Goal: Task Accomplishment & Management: Complete application form

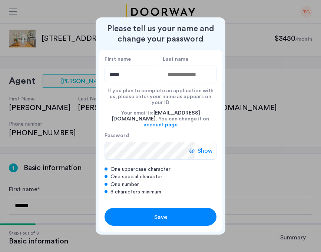
type input "****"
type input "*******"
click at [194, 148] on icon at bounding box center [192, 151] width 6 height 6
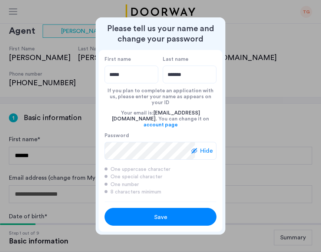
scroll to position [81, 0]
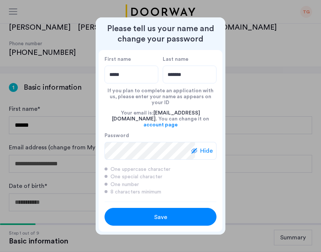
click at [168, 213] on div "Save" at bounding box center [160, 217] width 71 height 9
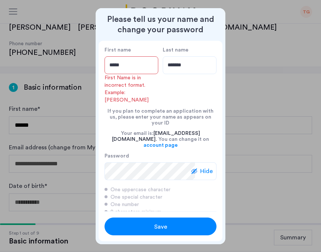
click at [134, 72] on input "****" at bounding box center [132, 65] width 54 height 18
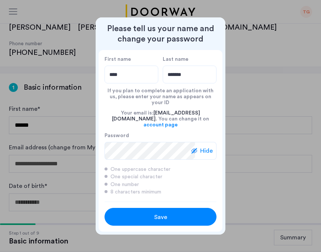
type input "****"
click at [125, 121] on div "Your email is: nica.g204@gmail.com . You can change it on account page" at bounding box center [161, 119] width 112 height 27
click at [138, 213] on div "Save" at bounding box center [160, 217] width 71 height 9
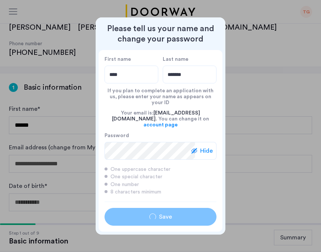
type input "****"
type input "*******"
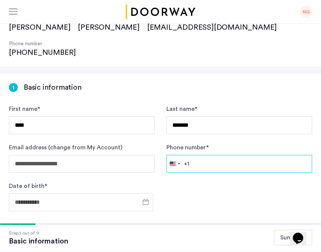
click at [225, 155] on input "Phone number *" at bounding box center [240, 164] width 146 height 18
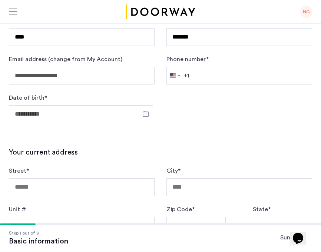
click at [228, 110] on div "**********" at bounding box center [160, 206] width 321 height 442
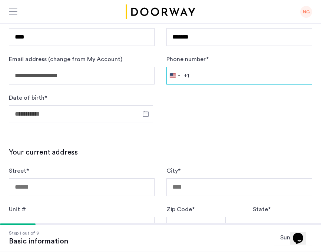
click at [205, 67] on input "Phone number *" at bounding box center [240, 76] width 146 height 18
type input "**********"
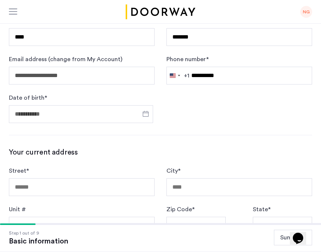
click at [99, 103] on div at bounding box center [81, 114] width 144 height 23
click at [134, 105] on input "Date of birth *" at bounding box center [81, 114] width 144 height 18
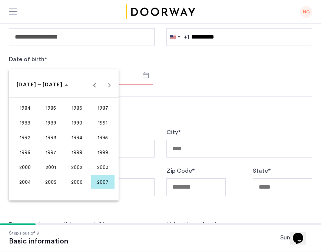
click at [53, 59] on div at bounding box center [160, 126] width 321 height 252
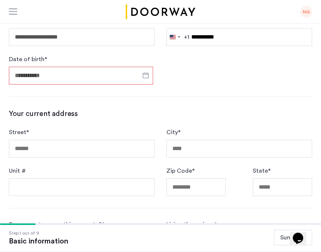
click at [53, 67] on input "Date of birth *" at bounding box center [81, 76] width 144 height 18
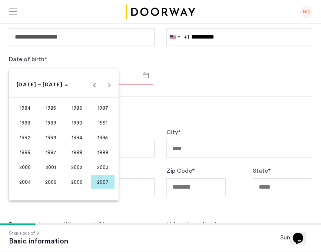
click at [37, 53] on div at bounding box center [160, 126] width 321 height 252
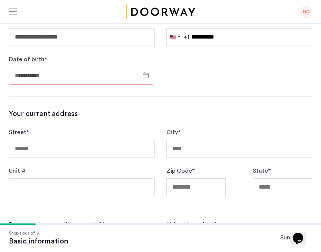
click at [37, 67] on input "Date of birth *" at bounding box center [81, 76] width 144 height 18
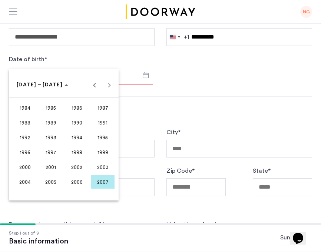
click at [107, 158] on span "1999" at bounding box center [102, 152] width 23 height 13
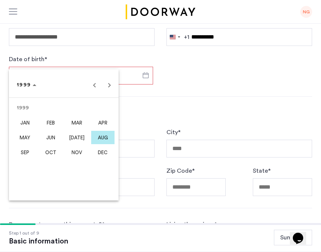
click at [107, 139] on span "AUG" at bounding box center [102, 137] width 23 height 13
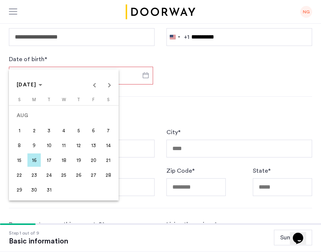
click at [62, 130] on span "4" at bounding box center [63, 130] width 13 height 13
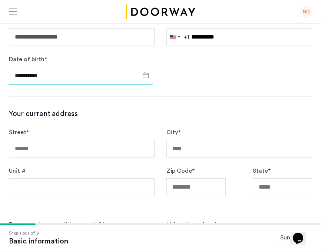
click at [29, 67] on input "**********" at bounding box center [81, 76] width 144 height 18
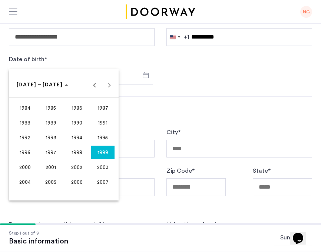
click at [106, 149] on span "1999" at bounding box center [102, 152] width 23 height 13
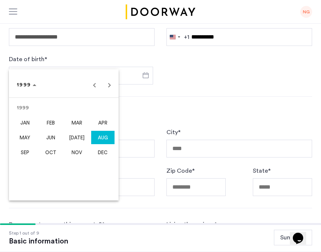
click at [105, 138] on span "AUG" at bounding box center [102, 137] width 23 height 13
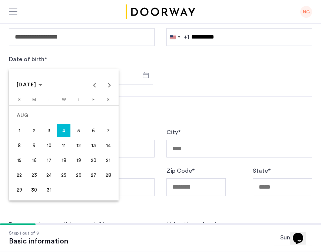
click at [75, 126] on span "5" at bounding box center [78, 130] width 13 height 13
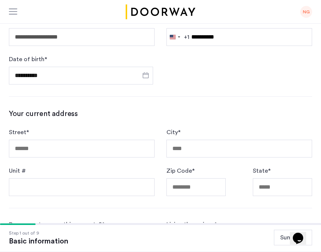
type input "**********"
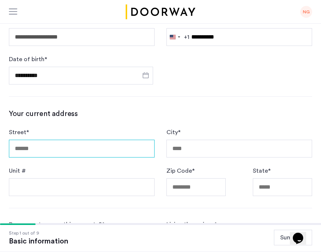
click at [115, 140] on input "Street *" at bounding box center [82, 149] width 146 height 18
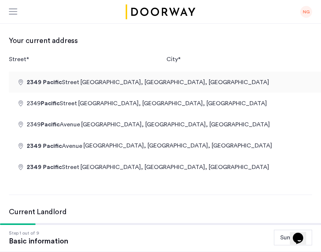
type input "**********"
type input "********"
type input "*****"
type input "**"
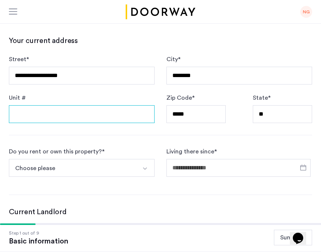
click at [110, 105] on input "Unit #" at bounding box center [82, 114] width 146 height 18
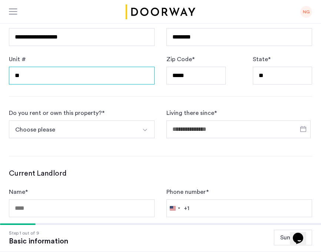
type input "**"
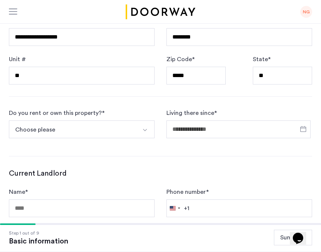
click at [60, 121] on button "Choose please" at bounding box center [73, 130] width 128 height 18
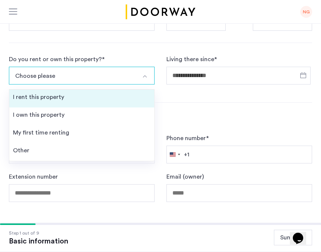
click at [56, 93] on div "I rent this property" at bounding box center [38, 97] width 51 height 9
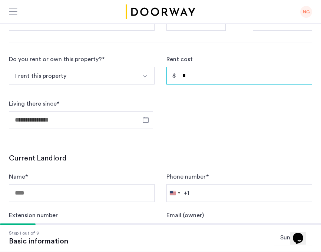
click at [210, 67] on input "*" at bounding box center [240, 76] width 146 height 18
type input "*"
type input "*****"
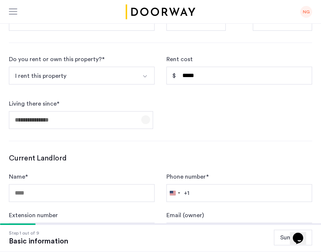
click at [139, 111] on span "Open calendar" at bounding box center [146, 120] width 18 height 18
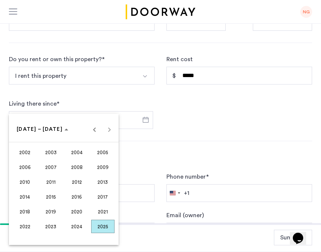
click at [86, 232] on span "2024" at bounding box center [76, 226] width 23 height 13
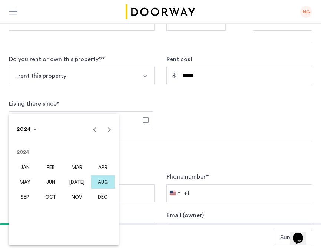
click at [106, 186] on span "AUG" at bounding box center [102, 182] width 23 height 13
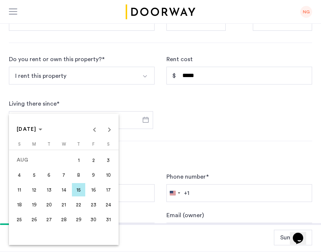
click at [109, 221] on span "31" at bounding box center [108, 219] width 13 height 13
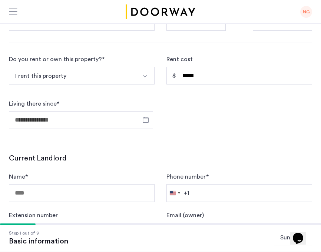
type input "**********"
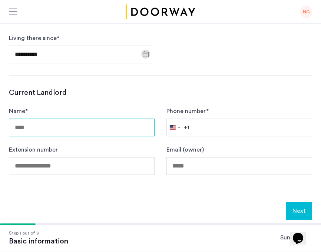
click at [111, 119] on input "Name *" at bounding box center [82, 128] width 146 height 18
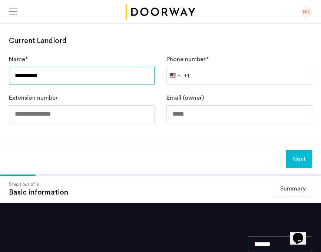
type input "**********"
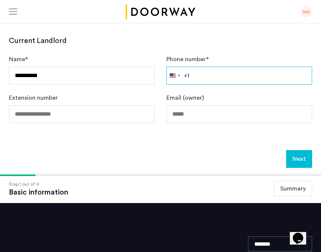
click at [224, 67] on input "Phone number *" at bounding box center [240, 76] width 146 height 18
type input "**********"
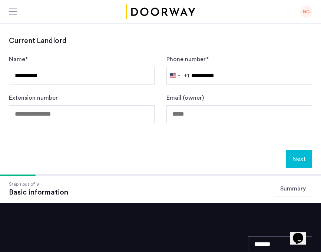
click at [294, 150] on button "Next" at bounding box center [299, 159] width 26 height 18
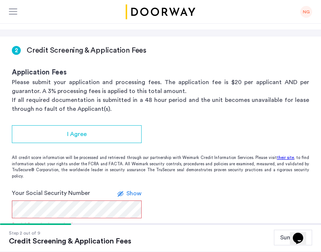
scroll to position [118, 0]
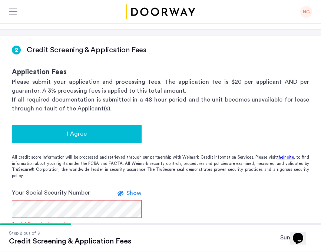
click at [87, 129] on div "I Agree" at bounding box center [77, 133] width 118 height 9
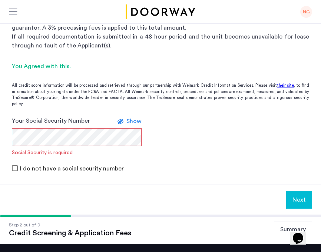
scroll to position [181, 0]
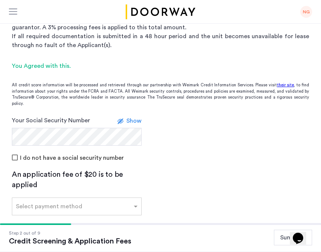
click at [38, 170] on div "An application fee of $20 is to be applied" at bounding box center [77, 180] width 130 height 21
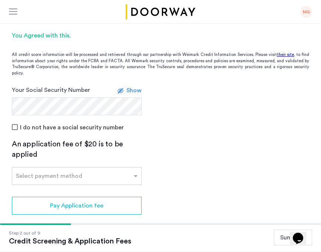
scroll to position [216, 0]
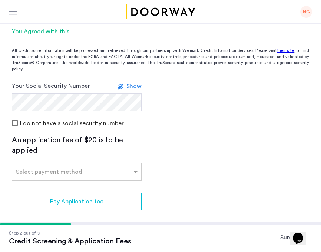
click at [38, 165] on div at bounding box center [76, 169] width 129 height 9
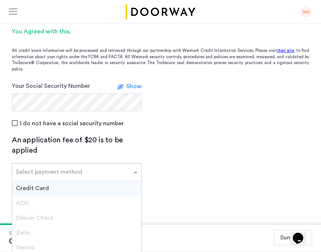
click at [37, 186] on span "Credit Card" at bounding box center [32, 189] width 33 height 6
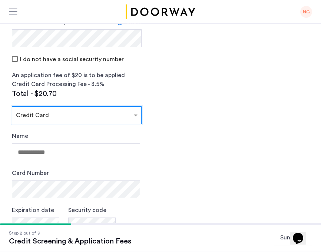
scroll to position [281, 0]
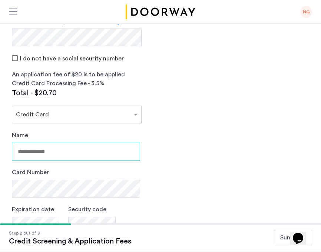
click at [39, 143] on input "Name" at bounding box center [76, 152] width 128 height 18
type input "**********"
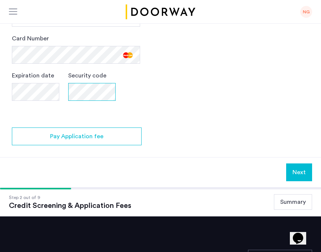
scroll to position [416, 0]
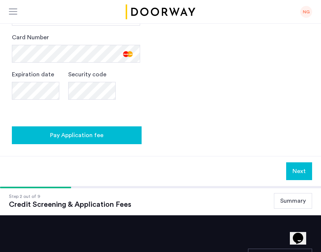
click at [69, 131] on span "Pay Application fee" at bounding box center [76, 135] width 53 height 9
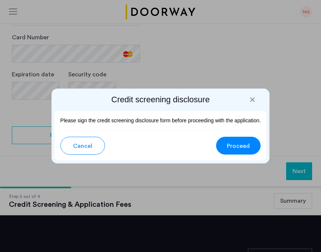
click at [224, 141] on button "Proceed" at bounding box center [238, 146] width 45 height 18
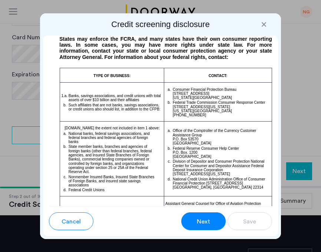
click at [191, 219] on button "Next" at bounding box center [203, 222] width 45 height 18
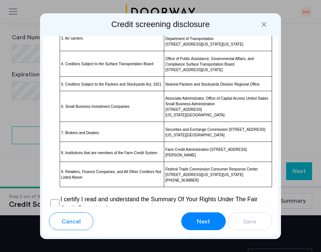
click at [191, 219] on button "Next" at bounding box center [203, 222] width 45 height 18
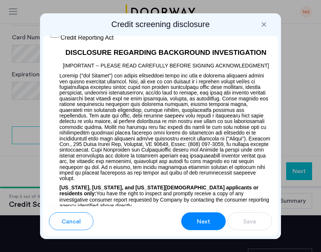
click at [191, 219] on button "Next" at bounding box center [203, 222] width 45 height 18
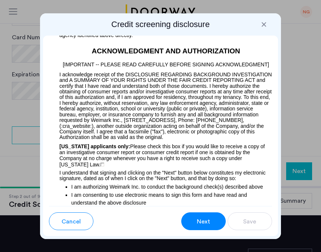
click at [191, 219] on button "Next" at bounding box center [203, 222] width 45 height 18
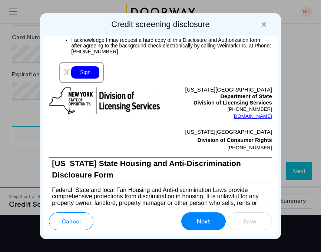
click at [191, 219] on button "Next" at bounding box center [203, 222] width 45 height 18
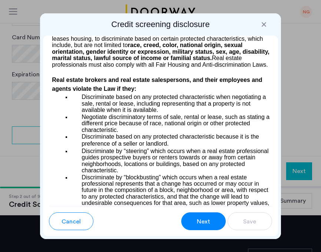
click at [191, 219] on button "Next" at bounding box center [203, 222] width 45 height 18
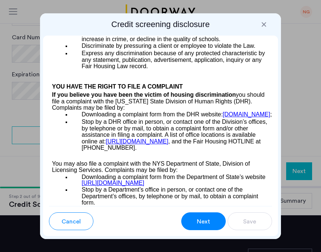
click at [191, 219] on button "Next" at bounding box center [203, 222] width 45 height 18
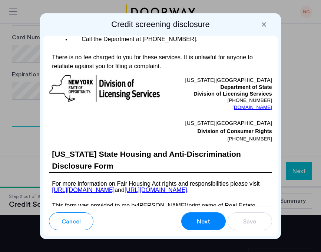
click at [191, 219] on button "Next" at bounding box center [203, 222] width 45 height 18
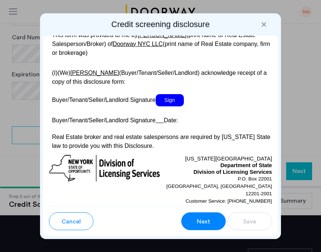
click at [191, 219] on button "Next" at bounding box center [203, 222] width 45 height 18
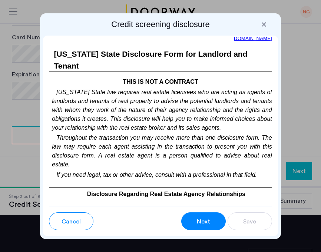
click at [191, 219] on button "Next" at bounding box center [203, 222] width 45 height 18
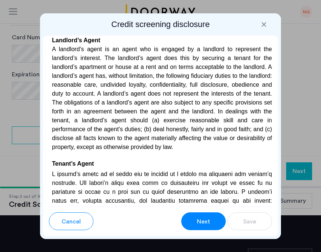
click at [191, 219] on button "Next" at bounding box center [203, 222] width 45 height 18
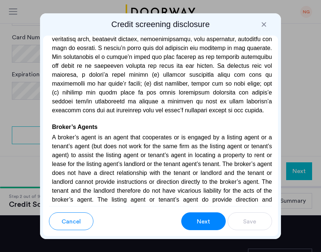
click at [191, 219] on button "Next" at bounding box center [203, 222] width 45 height 18
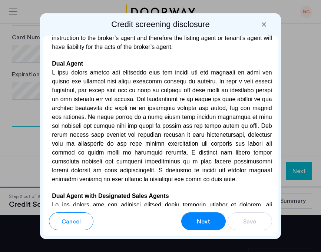
click at [191, 219] on button "Next" at bounding box center [203, 222] width 45 height 18
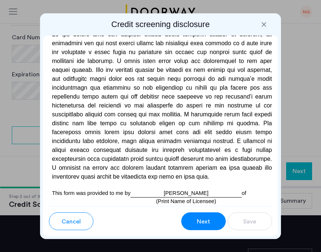
click at [191, 219] on button "Next" at bounding box center [203, 222] width 45 height 18
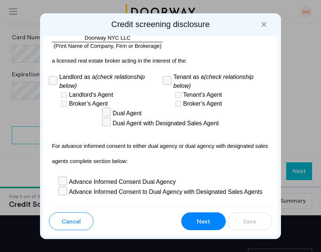
click at [191, 219] on button "Next" at bounding box center [203, 222] width 45 height 18
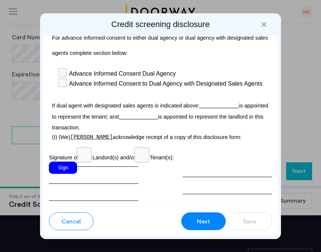
click at [191, 219] on button "Next" at bounding box center [203, 222] width 45 height 18
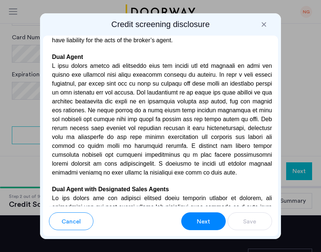
click at [191, 219] on button "Next" at bounding box center [203, 222] width 45 height 18
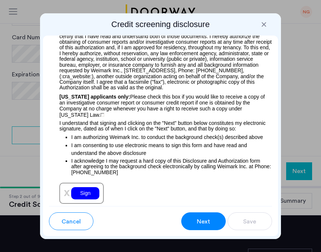
scroll to position [1178, 0]
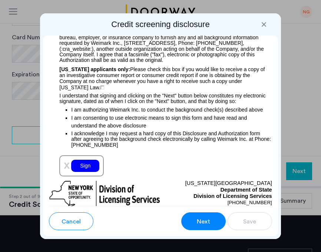
click at [78, 160] on div "Sign" at bounding box center [85, 166] width 28 height 12
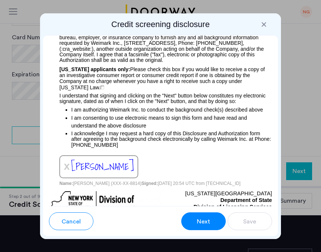
click at [114, 159] on span "[PERSON_NAME]" at bounding box center [102, 166] width 63 height 15
click at [116, 159] on span "[PERSON_NAME]" at bounding box center [102, 166] width 63 height 15
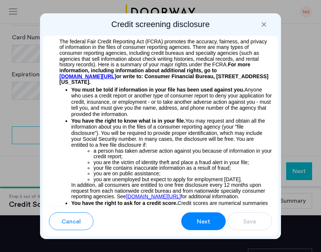
scroll to position [0, 0]
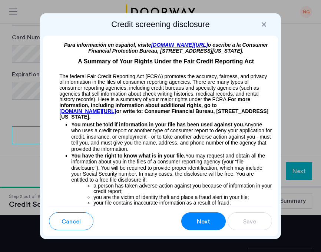
click at [208, 216] on button "Next" at bounding box center [203, 222] width 45 height 18
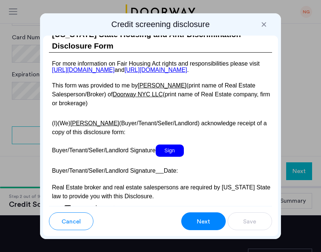
scroll to position [1923, 0]
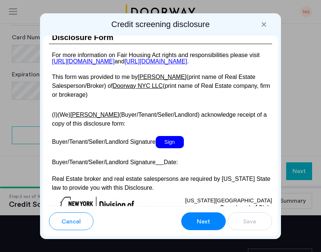
click at [172, 136] on span "Sign" at bounding box center [170, 142] width 28 height 12
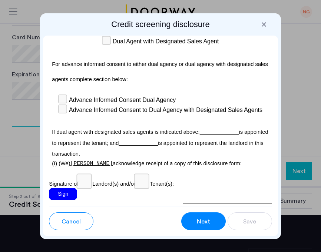
scroll to position [3076, 0]
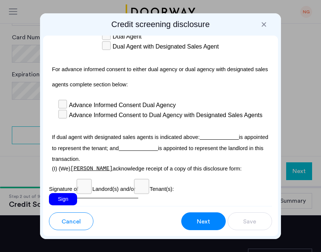
click at [62, 193] on div "Sign" at bounding box center [63, 199] width 28 height 12
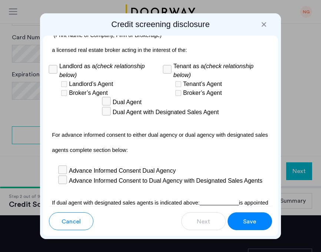
scroll to position [2957, 0]
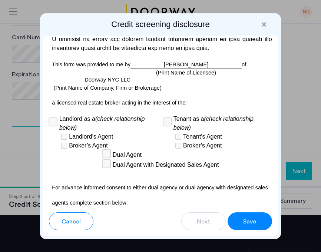
click at [266, 21] on div at bounding box center [263, 24] width 7 height 7
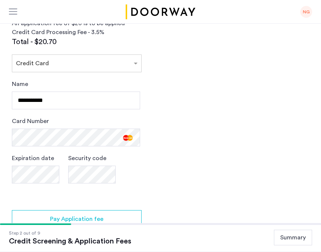
scroll to position [470, 0]
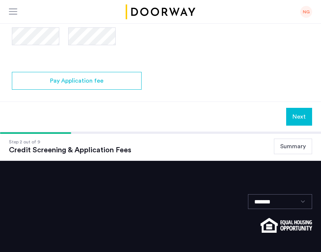
click at [299, 108] on button "Next" at bounding box center [299, 117] width 26 height 18
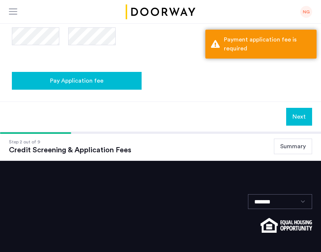
click at [132, 72] on button "Pay Application fee" at bounding box center [77, 81] width 130 height 18
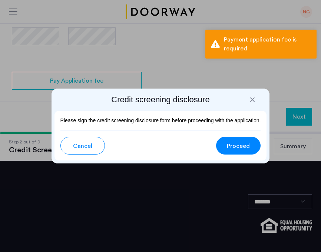
click at [236, 145] on span "Proceed" at bounding box center [238, 146] width 23 height 9
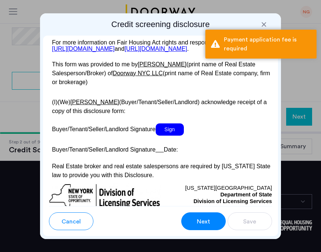
scroll to position [1916, 0]
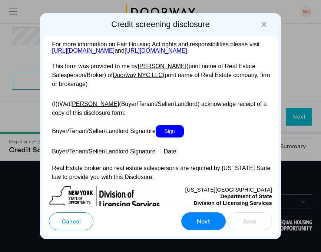
click at [160, 125] on span "Sign" at bounding box center [170, 131] width 28 height 12
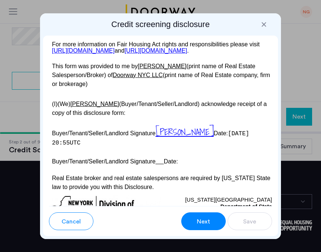
click at [177, 125] on span "[PERSON_NAME]" at bounding box center [185, 132] width 58 height 14
click at [199, 125] on span "[PERSON_NAME]" at bounding box center [185, 132] width 58 height 14
click at [204, 220] on span "Next" at bounding box center [203, 221] width 13 height 9
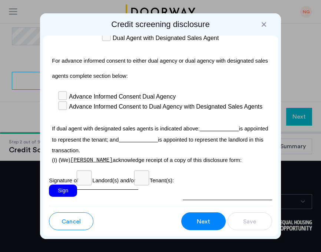
scroll to position [3066, 0]
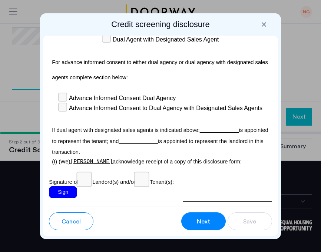
click at [62, 186] on div "Sign" at bounding box center [63, 192] width 28 height 12
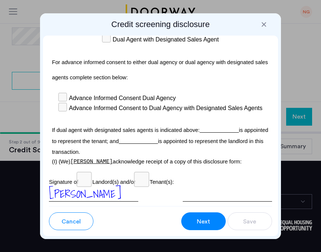
scroll to position [3090, 0]
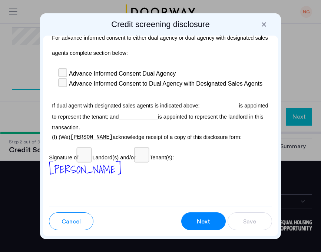
click at [201, 220] on span "Next" at bounding box center [203, 221] width 13 height 9
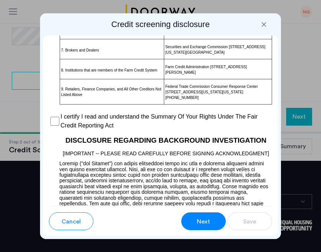
scroll to position [833, 0]
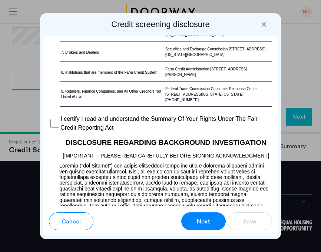
click at [52, 128] on div "I certify I read and understand the Summary Of Your Rights Under The Fair Credi…" at bounding box center [160, 124] width 223 height 18
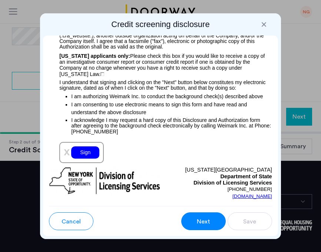
scroll to position [1251, 0]
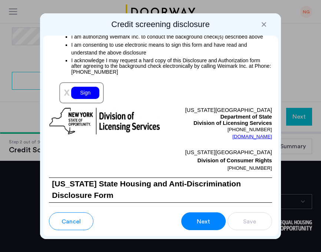
click at [88, 82] on div "x Sign" at bounding box center [81, 92] width 45 height 21
click at [87, 87] on div "Sign" at bounding box center [85, 93] width 28 height 12
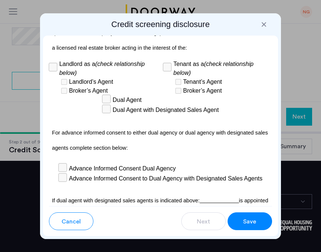
scroll to position [3107, 0]
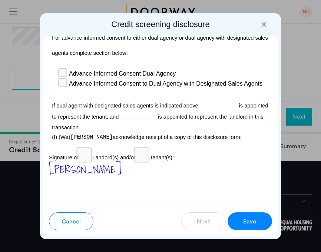
click at [248, 220] on span "Save" at bounding box center [249, 221] width 13 height 9
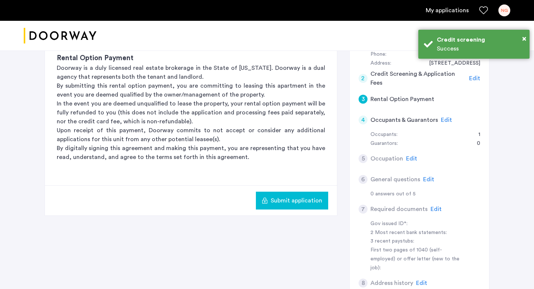
scroll to position [128, 0]
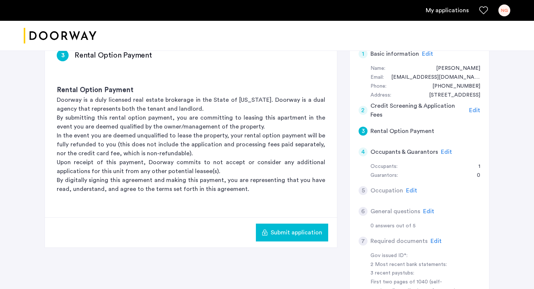
click at [287, 230] on span "Submit application" at bounding box center [297, 232] width 52 height 9
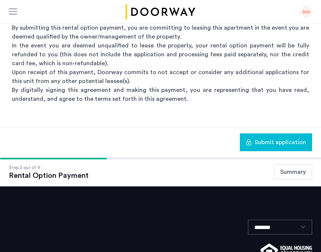
scroll to position [223, 0]
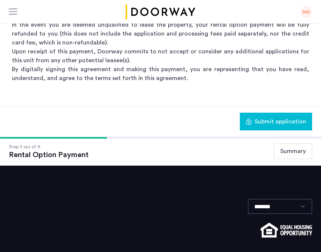
click at [269, 117] on span "Submit application" at bounding box center [281, 121] width 52 height 9
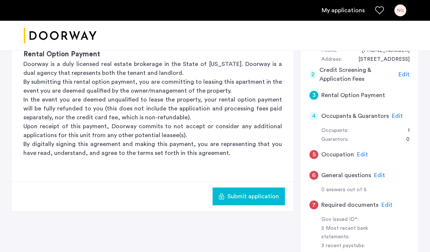
scroll to position [156, 0]
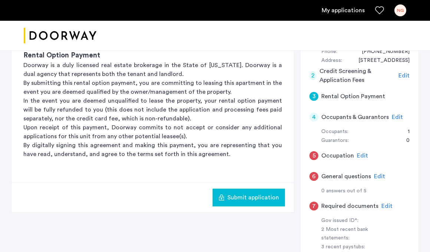
click at [342, 114] on span "Edit" at bounding box center [397, 117] width 11 height 6
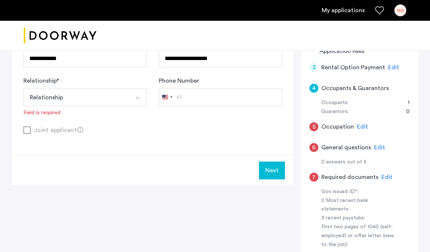
scroll to position [191, 0]
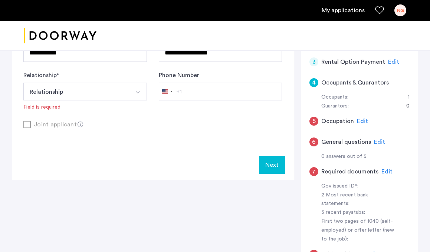
click at [270, 165] on button "Next" at bounding box center [272, 165] width 26 height 18
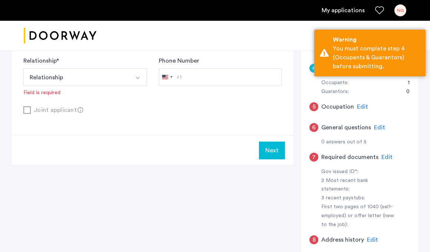
scroll to position [201, 0]
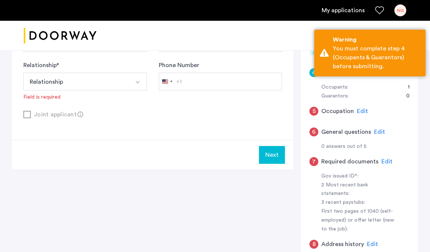
click at [342, 111] on span "Edit" at bounding box center [362, 111] width 11 height 6
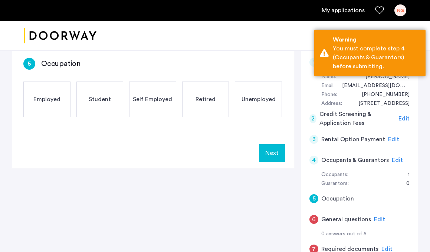
scroll to position [112, 0]
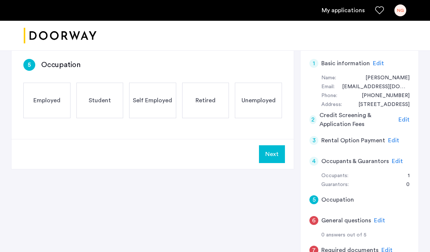
click at [59, 103] on span "Employed" at bounding box center [46, 100] width 27 height 9
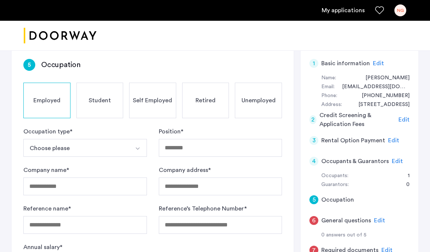
click at [86, 154] on button "Choose please" at bounding box center [76, 148] width 106 height 18
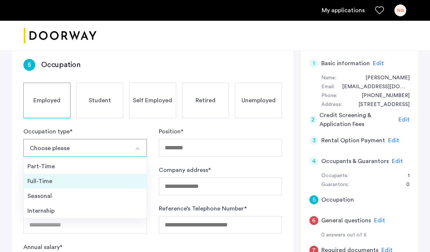
click at [72, 183] on div "Full-Time" at bounding box center [84, 181] width 115 height 9
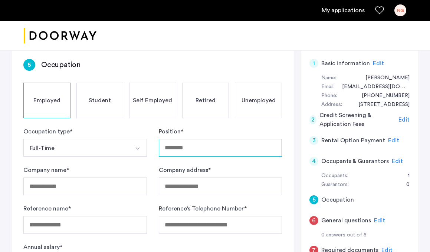
click at [190, 148] on input "Position *" at bounding box center [221, 148] width 124 height 18
type input "**********"
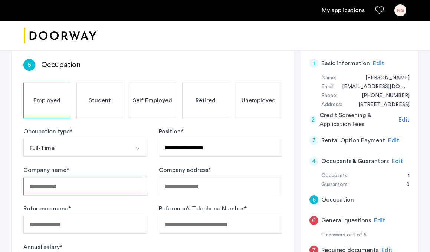
click at [43, 180] on input "Company name *" at bounding box center [85, 187] width 124 height 18
type input "*"
type input "**********"
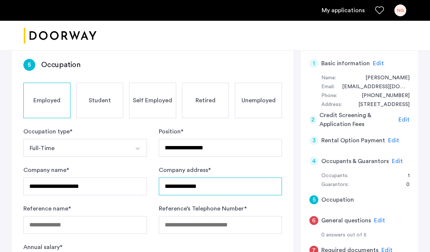
type input "**********"
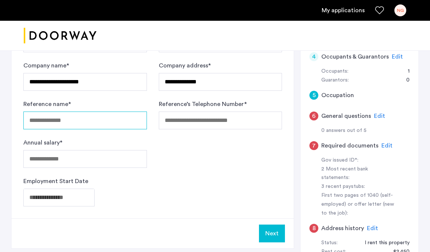
scroll to position [203, 0]
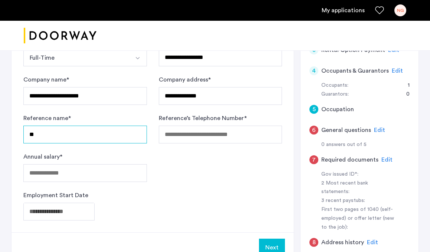
type input "*"
type input "**********"
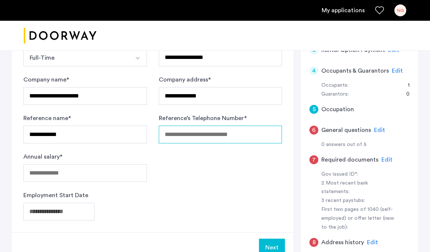
click at [183, 129] on input "Reference’s Telephone Number *" at bounding box center [221, 135] width 124 height 18
paste input "**********"
type input "**********"
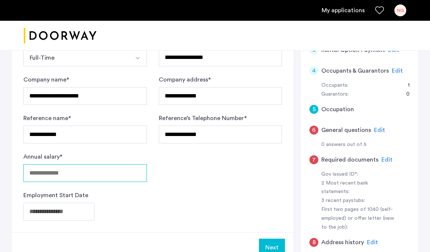
click at [98, 168] on div "Annual salary *" at bounding box center [85, 168] width 124 height 30
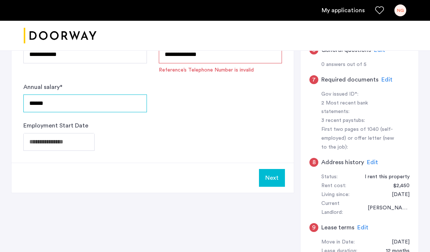
scroll to position [284, 0]
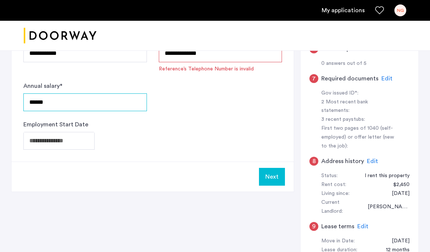
type input "******"
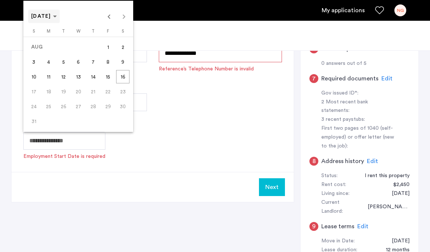
click at [60, 21] on span "Choose month and year" at bounding box center [44, 16] width 32 height 18
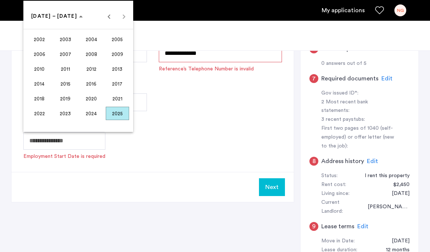
click at [88, 115] on span "2024" at bounding box center [91, 113] width 23 height 13
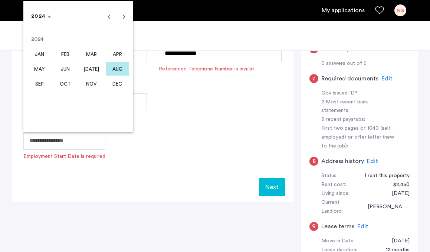
click at [116, 55] on span "APR" at bounding box center [117, 53] width 23 height 13
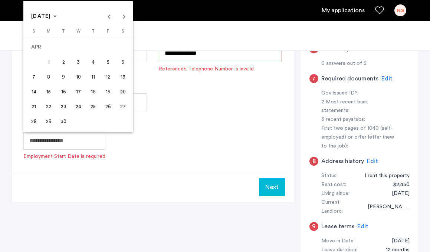
click at [77, 59] on span "3" at bounding box center [78, 61] width 13 height 13
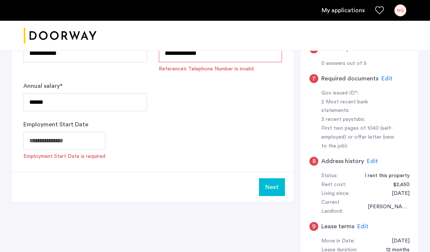
type input "**********"
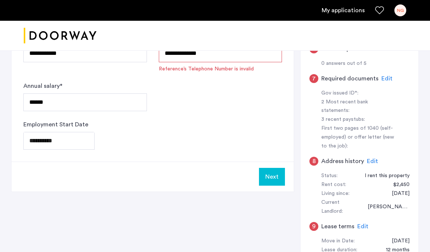
click at [185, 145] on div "**********" at bounding box center [152, 141] width 259 height 18
click at [274, 177] on button "Next" at bounding box center [272, 177] width 26 height 18
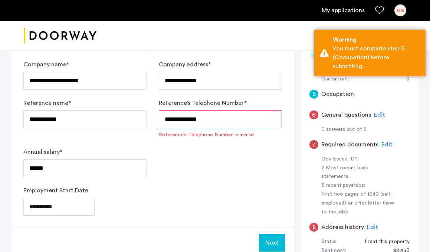
scroll to position [217, 0]
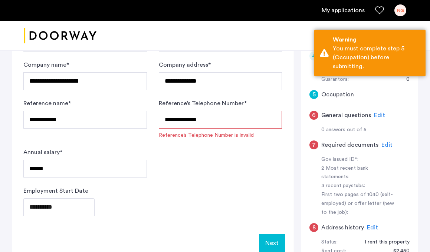
click at [258, 125] on input "**********" at bounding box center [221, 120] width 124 height 18
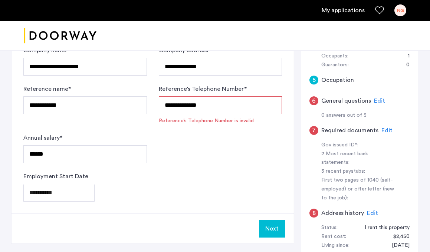
scroll to position [232, 0]
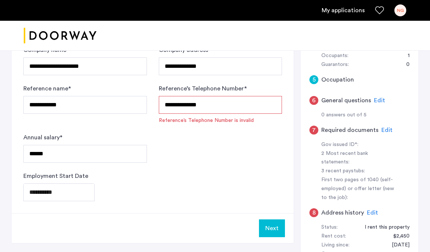
click at [182, 108] on input "**********" at bounding box center [221, 105] width 124 height 18
click at [198, 106] on input "**********" at bounding box center [221, 105] width 124 height 18
click at [201, 105] on input "**********" at bounding box center [221, 105] width 124 height 18
click at [269, 227] on button "Next" at bounding box center [272, 229] width 26 height 18
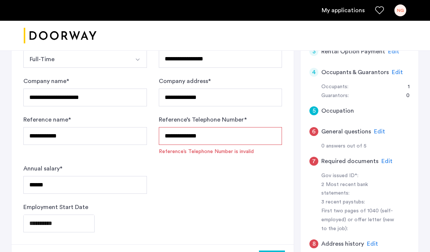
scroll to position [195, 0]
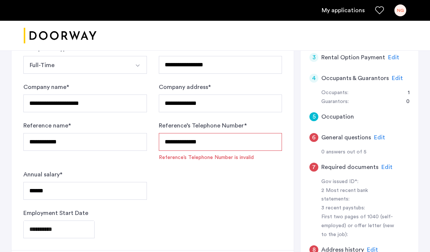
click at [188, 143] on input "**********" at bounding box center [221, 142] width 124 height 18
type input "**********"
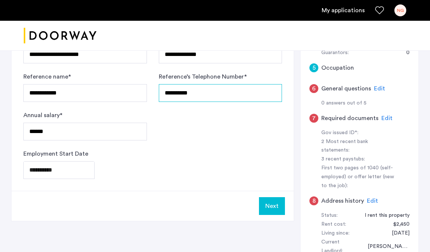
scroll to position [247, 0]
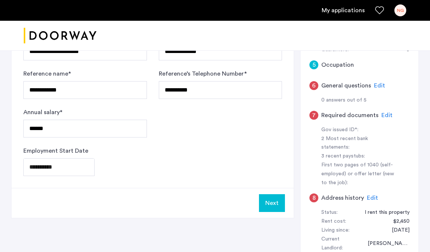
click at [267, 201] on button "Next" at bounding box center [272, 203] width 26 height 18
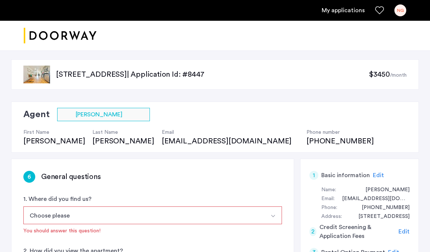
scroll to position [147, 0]
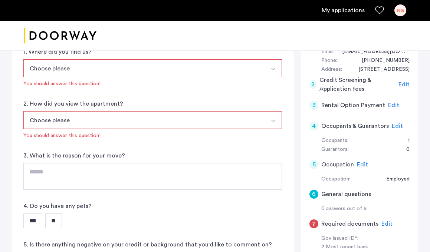
click at [150, 70] on button "Choose please" at bounding box center [143, 68] width 241 height 18
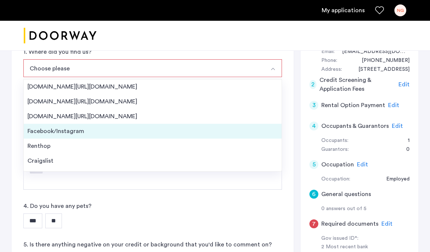
click at [140, 134] on div "Facebook/Instagram" at bounding box center [152, 131] width 250 height 9
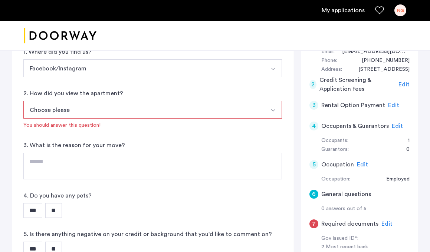
click at [119, 109] on button "Choose please" at bounding box center [143, 110] width 241 height 18
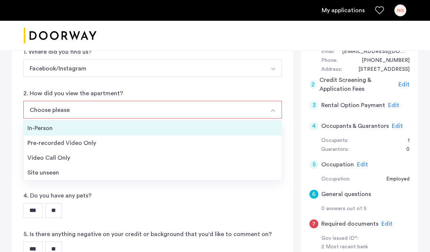
click at [120, 128] on div "In-Person" at bounding box center [152, 128] width 250 height 9
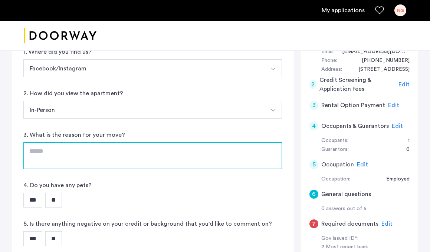
click at [112, 158] on textarea at bounding box center [152, 155] width 259 height 27
type textarea "**********"
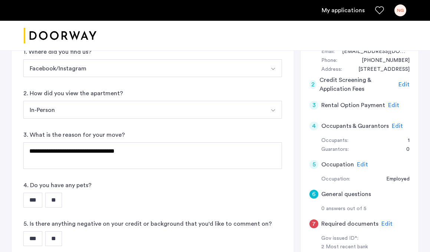
click at [52, 197] on input "**" at bounding box center [53, 200] width 17 height 15
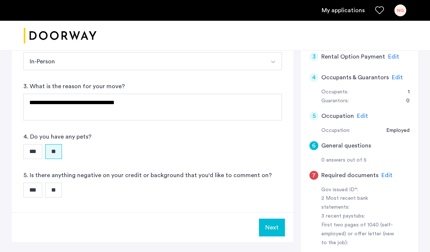
scroll to position [196, 0]
click at [32, 187] on input "***" at bounding box center [32, 190] width 19 height 15
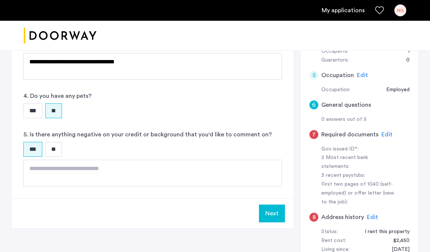
scroll to position [243, 0]
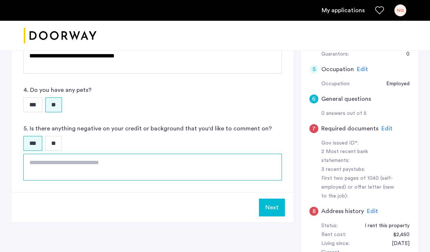
click at [43, 172] on textarea at bounding box center [152, 167] width 259 height 27
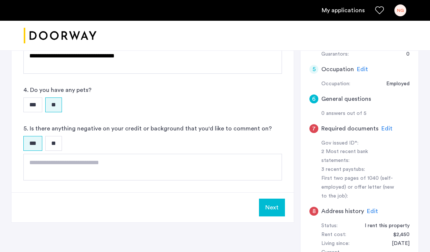
click at [54, 144] on input "**" at bounding box center [53, 143] width 17 height 15
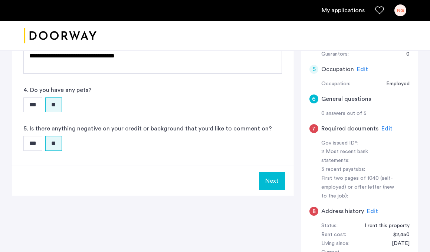
click at [269, 174] on button "Next" at bounding box center [272, 181] width 26 height 18
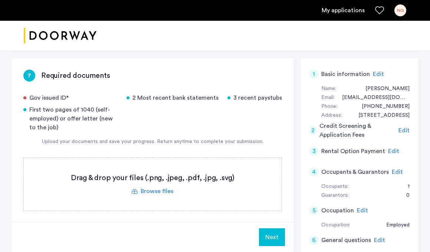
scroll to position [98, 0]
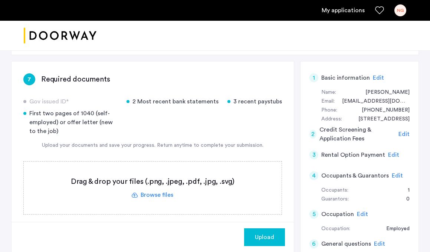
click at [150, 194] on label at bounding box center [153, 188] width 258 height 53
click at [0, 0] on input "file" at bounding box center [0, 0] width 0 height 0
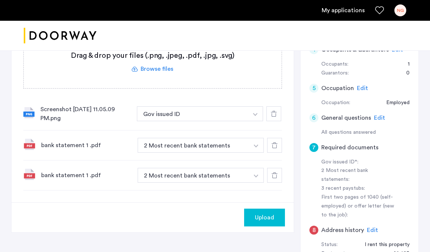
scroll to position [225, 0]
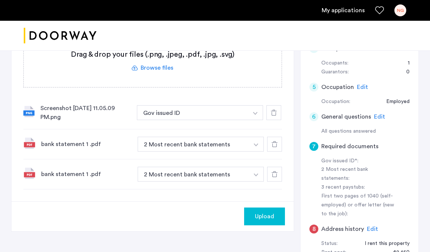
click at [276, 175] on icon at bounding box center [275, 174] width 6 height 6
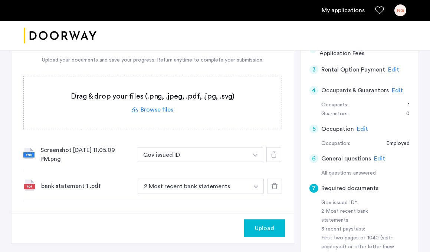
scroll to position [190, 0]
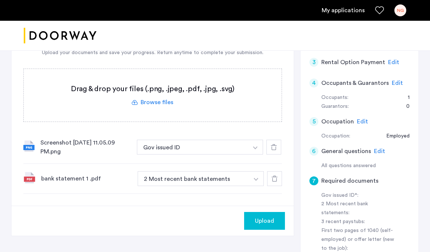
click at [203, 114] on label at bounding box center [153, 95] width 258 height 53
click at [0, 0] on input "file" at bounding box center [0, 0] width 0 height 0
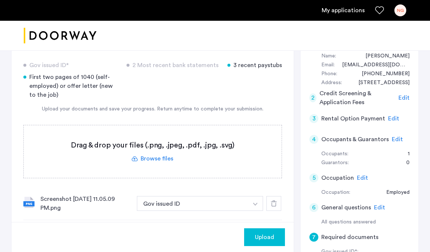
scroll to position [134, 0]
click at [178, 158] on label at bounding box center [153, 151] width 258 height 53
click at [0, 0] on input "file" at bounding box center [0, 0] width 0 height 0
click at [209, 154] on label at bounding box center [153, 151] width 258 height 53
click at [0, 0] on input "file" at bounding box center [0, 0] width 0 height 0
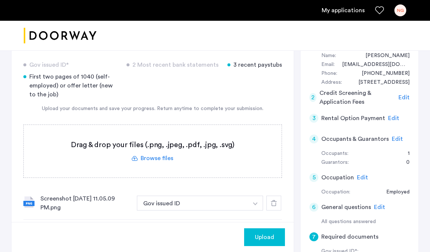
click at [166, 157] on label at bounding box center [153, 151] width 258 height 53
click at [0, 0] on input "file" at bounding box center [0, 0] width 0 height 0
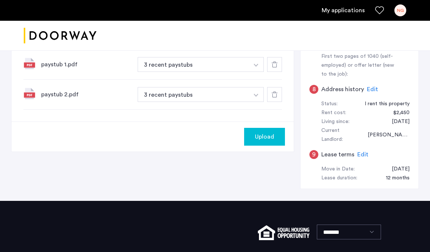
scroll to position [366, 0]
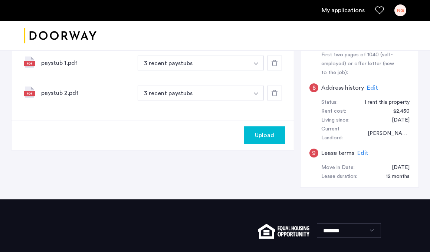
click at [254, 131] on div "Upload" at bounding box center [264, 135] width 29 height 9
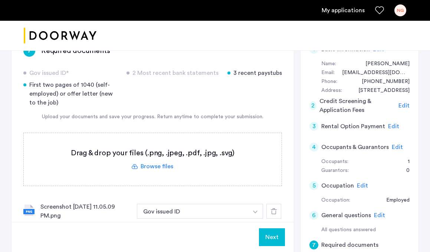
scroll to position [158, 0]
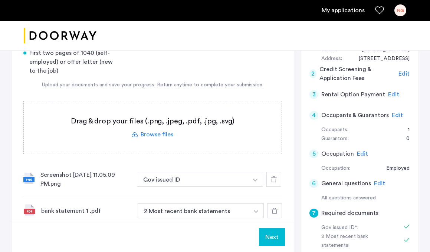
click at [154, 131] on label at bounding box center [153, 127] width 258 height 53
click at [0, 0] on input "file" at bounding box center [0, 0] width 0 height 0
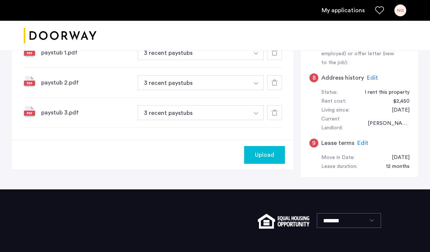
scroll to position [386, 0]
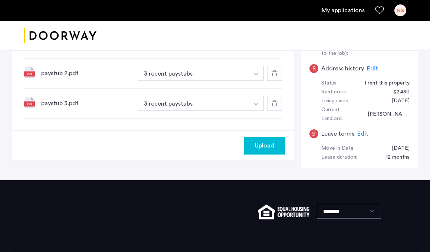
click at [260, 148] on span "Upload" at bounding box center [264, 145] width 19 height 9
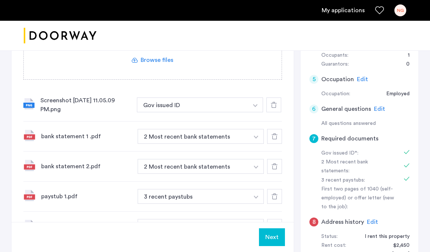
click at [171, 65] on label at bounding box center [153, 53] width 258 height 53
click at [0, 0] on input "file" at bounding box center [0, 0] width 0 height 0
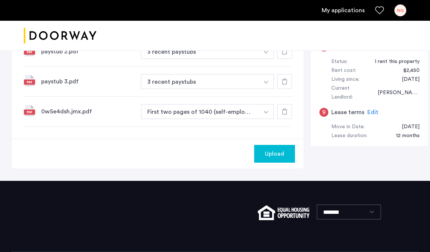
click at [265, 161] on button "Upload" at bounding box center [274, 154] width 41 height 18
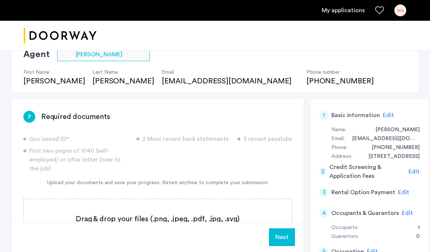
scroll to position [69, 0]
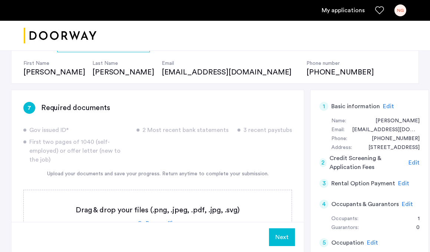
click at [273, 238] on button "Next" at bounding box center [282, 238] width 26 height 18
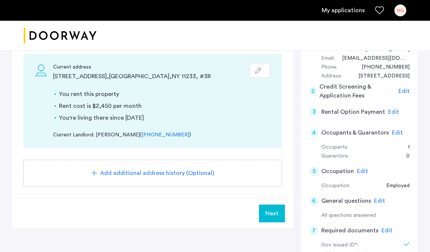
scroll to position [141, 0]
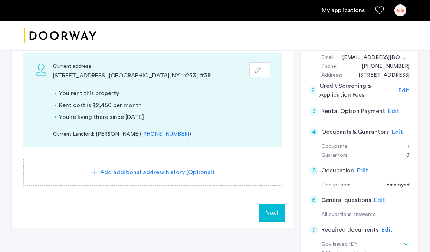
click at [272, 215] on span "Next" at bounding box center [271, 213] width 13 height 9
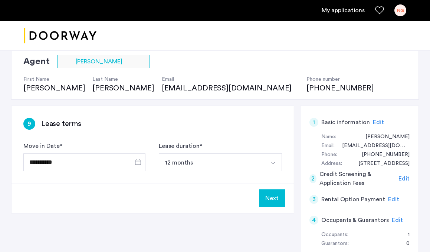
scroll to position [52, 0]
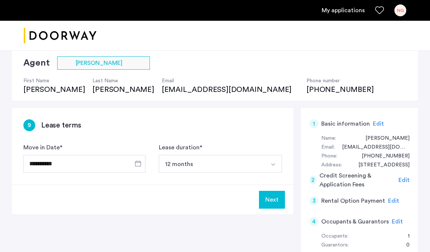
click at [280, 200] on button "Next" at bounding box center [272, 200] width 26 height 18
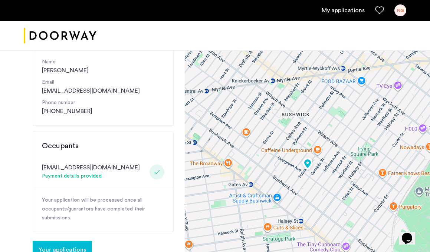
click at [111, 100] on p "Phone number" at bounding box center [103, 103] width 122 height 8
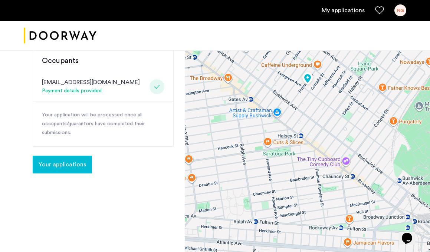
scroll to position [182, 0]
click at [56, 170] on button "Your applications" at bounding box center [62, 164] width 59 height 18
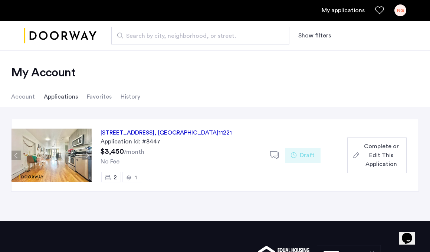
click at [54, 174] on img at bounding box center [52, 155] width 80 height 53
click at [67, 147] on img at bounding box center [52, 155] width 80 height 53
click at [135, 135] on div "515 Evergreen Avenue, Unit 2, Brooklyn , NY 11221" at bounding box center [166, 132] width 131 height 9
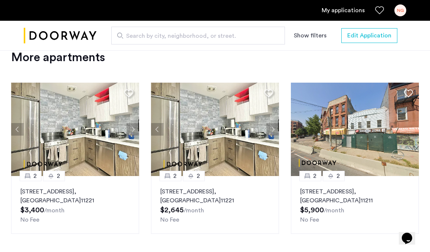
scroll to position [901, 0]
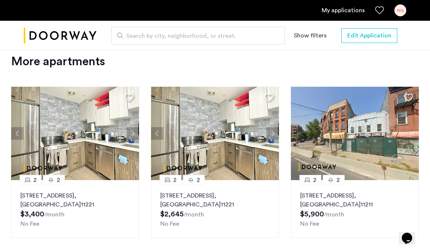
click at [69, 191] on p "334 Evergreen Avenue, Unit 2F, Brooklyn , NY 11221" at bounding box center [74, 200] width 109 height 18
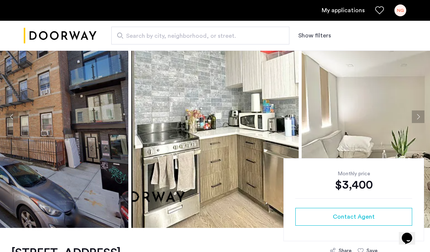
scroll to position [46, 0]
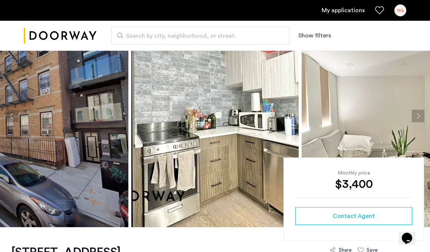
click at [419, 113] on button "Next apartment" at bounding box center [418, 116] width 13 height 13
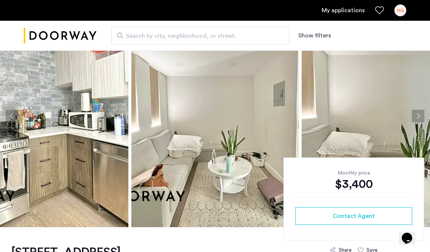
click at [419, 113] on button "Next apartment" at bounding box center [418, 116] width 13 height 13
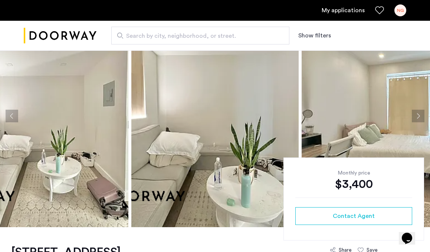
click at [419, 114] on button "Next apartment" at bounding box center [418, 116] width 13 height 13
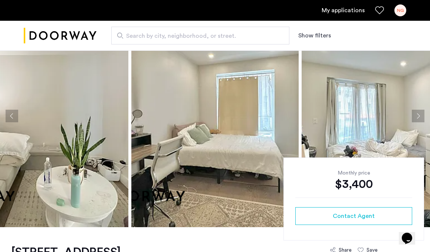
click at [420, 114] on button "Next apartment" at bounding box center [418, 116] width 13 height 13
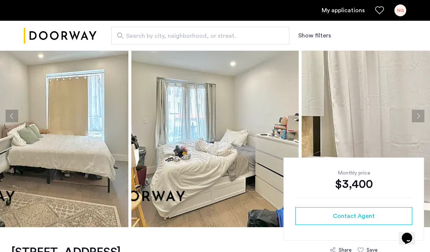
click at [420, 114] on button "Next apartment" at bounding box center [418, 116] width 13 height 13
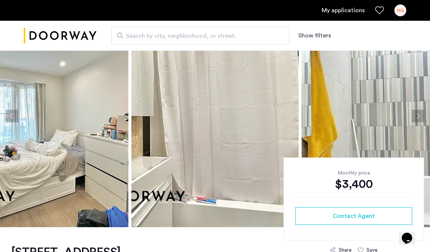
click at [420, 114] on button "Next apartment" at bounding box center [418, 116] width 13 height 13
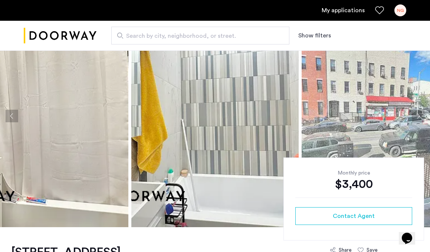
click at [420, 114] on button "Next apartment" at bounding box center [418, 116] width 13 height 13
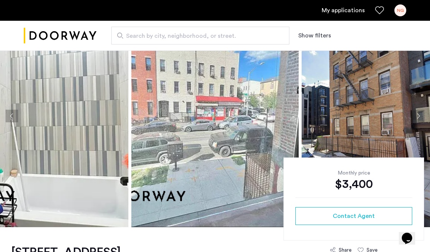
click at [420, 114] on button "Next apartment" at bounding box center [418, 116] width 13 height 13
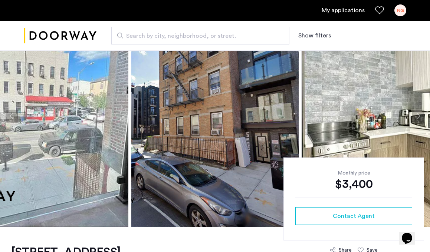
click at [419, 114] on button "Next apartment" at bounding box center [418, 116] width 13 height 13
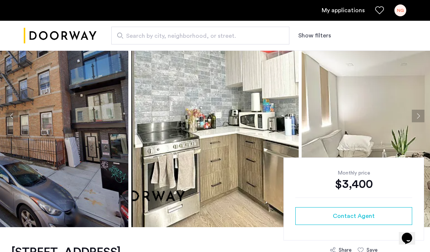
click at [346, 9] on link "My applications" at bounding box center [343, 10] width 43 height 9
